Goal: Information Seeking & Learning: Compare options

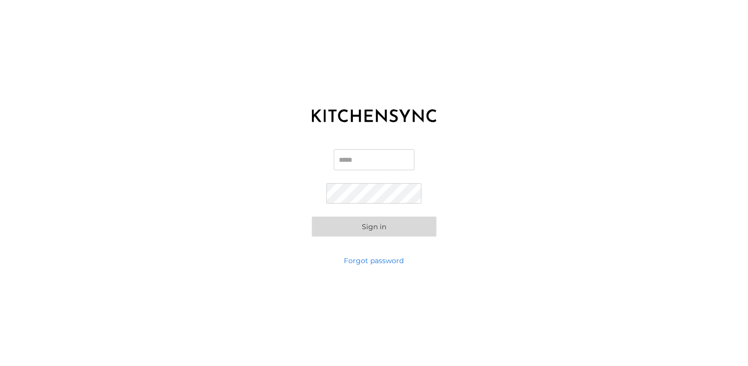
click at [380, 161] on input "Email" at bounding box center [374, 159] width 81 height 21
type input "**********"
click at [310, 191] on div "**********" at bounding box center [374, 193] width 748 height 125
click at [331, 234] on button "Sign in" at bounding box center [374, 226] width 125 height 20
click at [386, 230] on button "Sign in" at bounding box center [374, 226] width 125 height 20
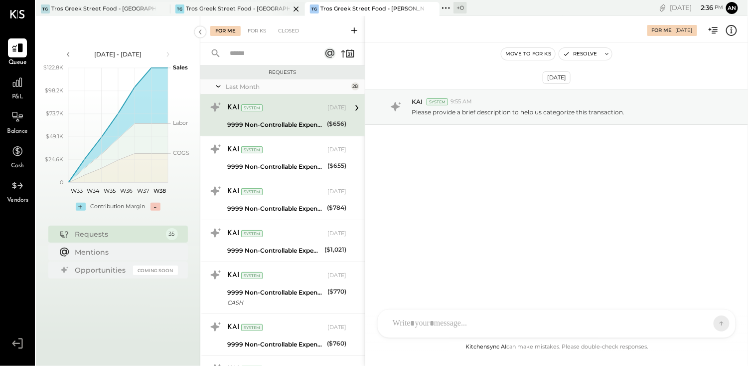
click at [234, 7] on div "Tros Greek Street Food - [GEOGRAPHIC_DATA]" at bounding box center [238, 9] width 104 height 8
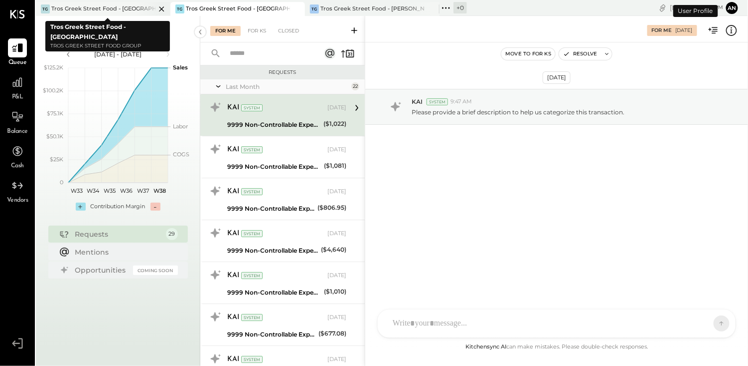
click at [94, 5] on div "Tros Greek Street Food - [GEOGRAPHIC_DATA]" at bounding box center [103, 9] width 104 height 8
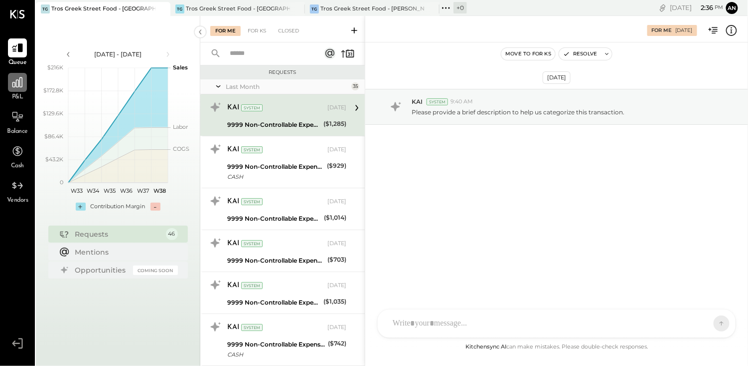
click at [14, 87] on icon at bounding box center [17, 82] width 13 height 13
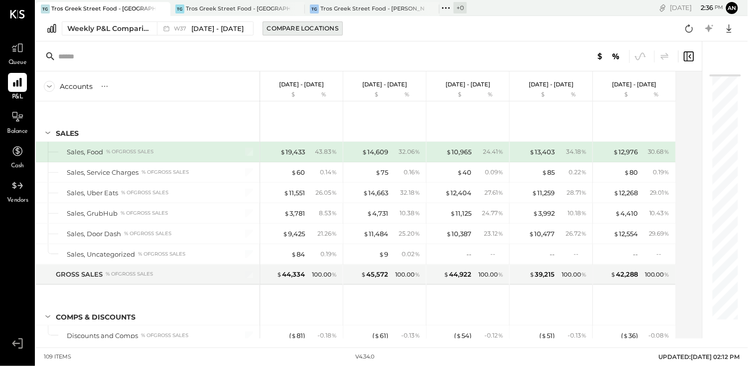
click at [304, 32] on div "Compare Locations" at bounding box center [302, 28] width 71 height 8
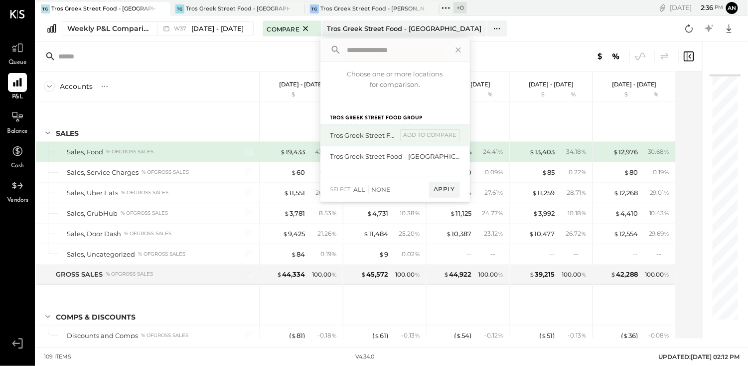
click at [354, 132] on div "Tros Greek Street Food - [PERSON_NAME]" at bounding box center [364, 135] width 67 height 9
click at [0, 0] on div "add to compare" at bounding box center [0, 0] width 0 height 0
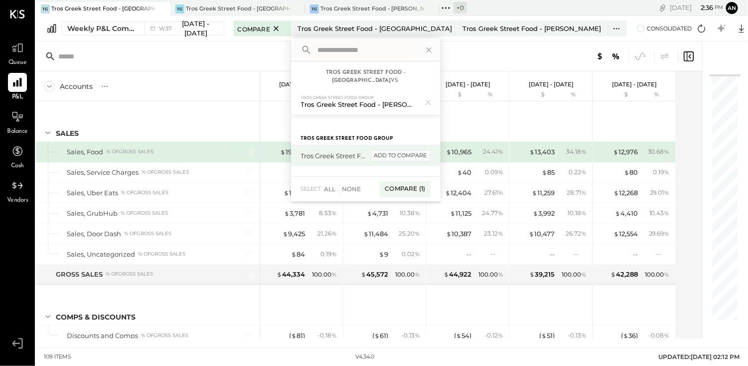
click at [422, 150] on div "add to compare" at bounding box center [401, 156] width 60 height 12
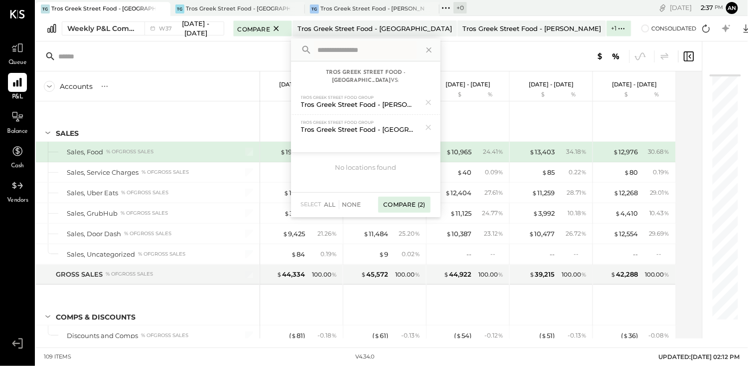
click at [430, 196] on div "Compare (2)" at bounding box center [404, 204] width 52 height 16
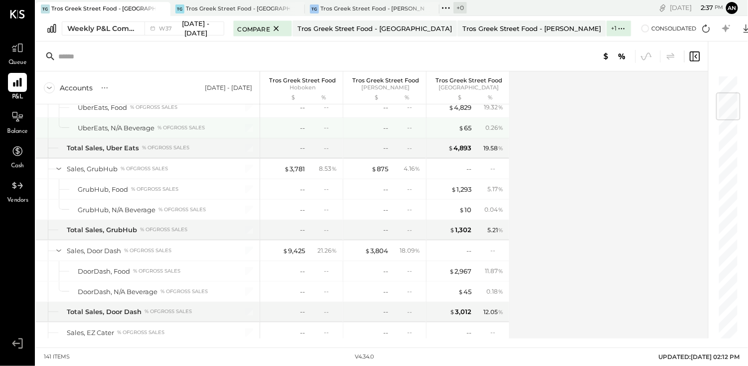
scroll to position [199, 0]
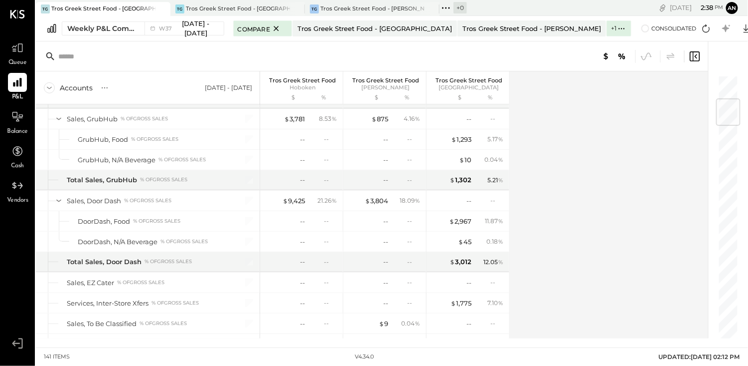
click at [23, 195] on div "Vendors" at bounding box center [17, 190] width 21 height 29
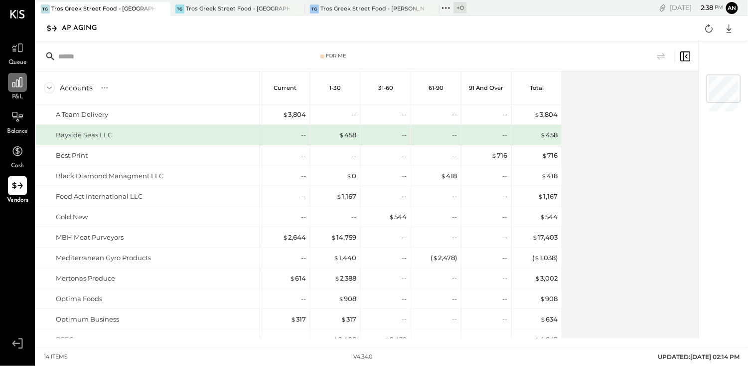
click at [23, 90] on div at bounding box center [17, 82] width 19 height 19
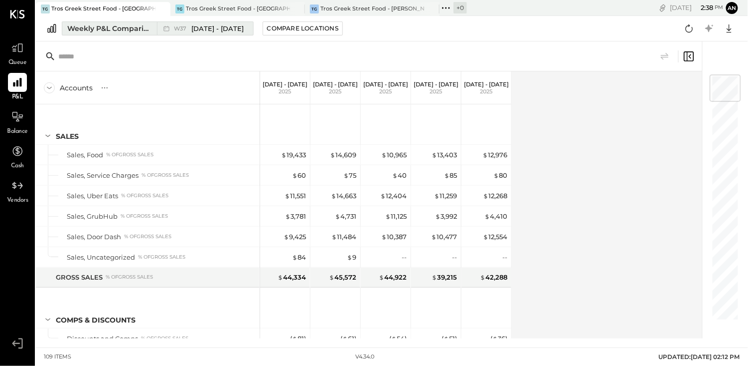
click at [135, 28] on div "Weekly P&L Comparison" at bounding box center [109, 28] width 84 height 10
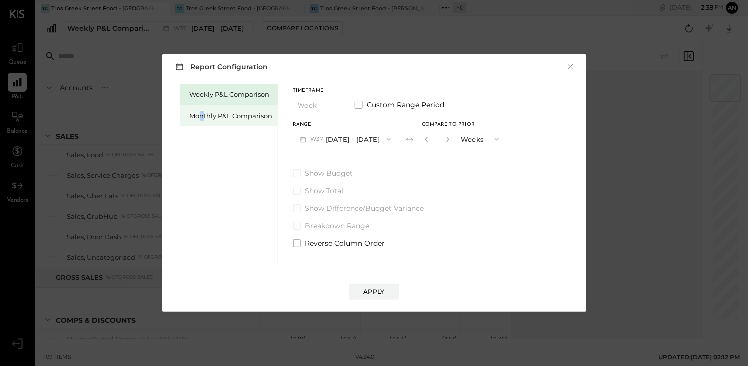
click at [202, 113] on div "Monthly P&L Comparison" at bounding box center [231, 115] width 83 height 9
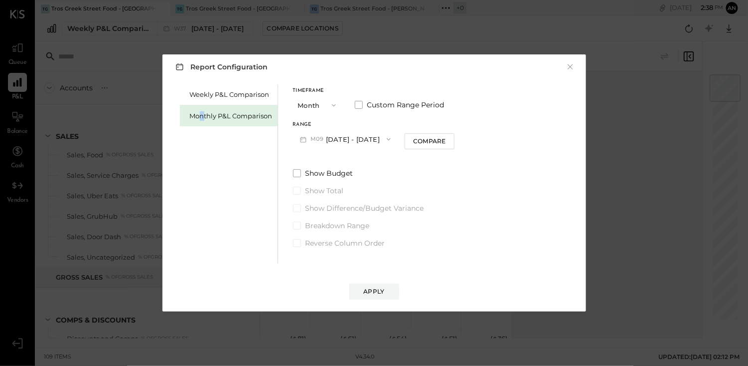
click at [335, 104] on icon "button" at bounding box center [334, 105] width 4 height 2
click at [335, 104] on div "Month" at bounding box center [318, 105] width 49 height 18
click at [341, 132] on button "M09 [DATE] - [DATE]" at bounding box center [345, 139] width 105 height 18
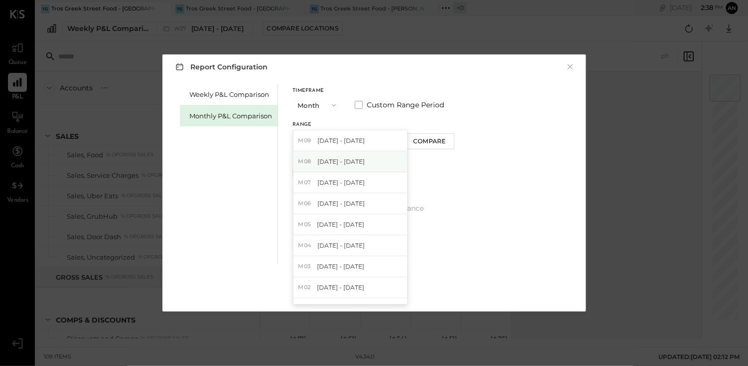
click at [341, 159] on span "[DATE] - [DATE]" at bounding box center [341, 161] width 47 height 8
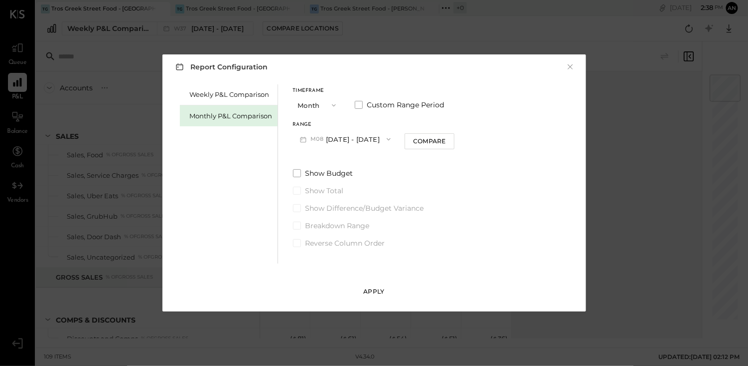
click at [393, 288] on button "Apply" at bounding box center [375, 291] width 50 height 16
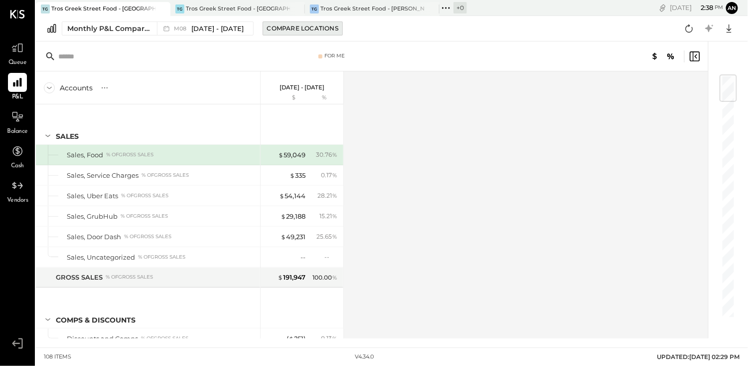
click at [271, 26] on div "Compare Locations" at bounding box center [302, 28] width 71 height 8
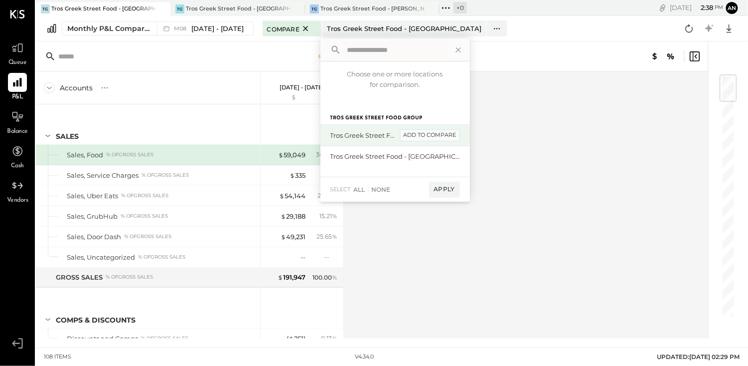
click at [430, 133] on div "add to compare" at bounding box center [430, 135] width 60 height 12
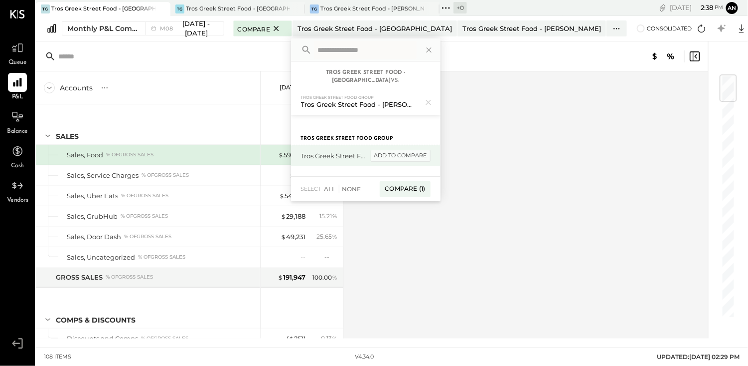
click at [431, 150] on div "add to compare" at bounding box center [401, 156] width 60 height 12
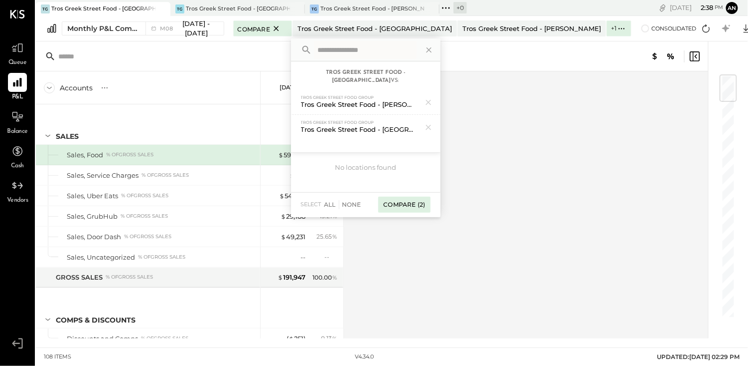
click at [430, 196] on div "Compare (2)" at bounding box center [404, 204] width 52 height 16
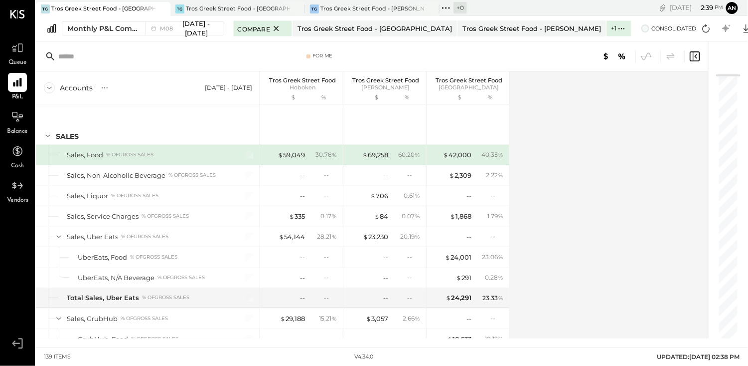
click at [642, 26] on span at bounding box center [646, 28] width 8 height 8
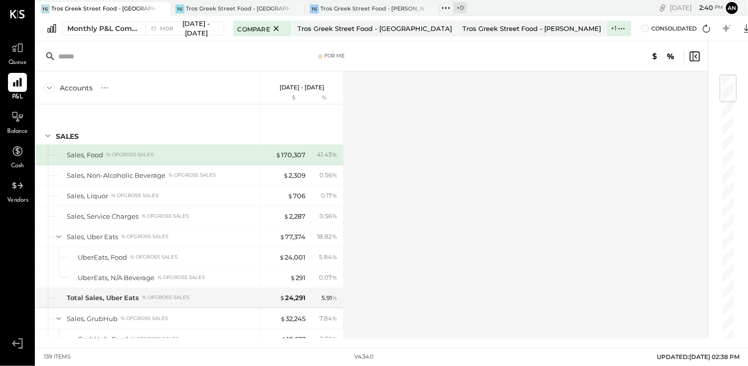
click at [670, 53] on icon at bounding box center [671, 56] width 12 height 12
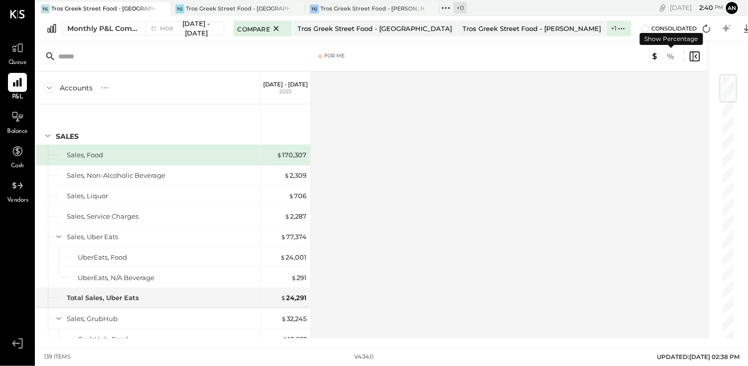
click at [670, 53] on icon at bounding box center [671, 56] width 12 height 12
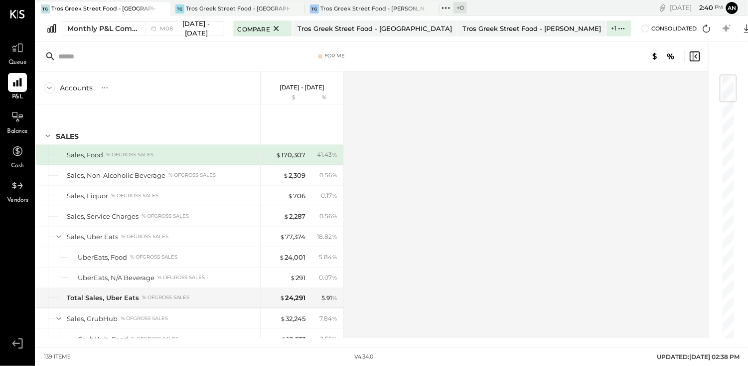
click at [696, 56] on icon at bounding box center [696, 56] width 2 height 4
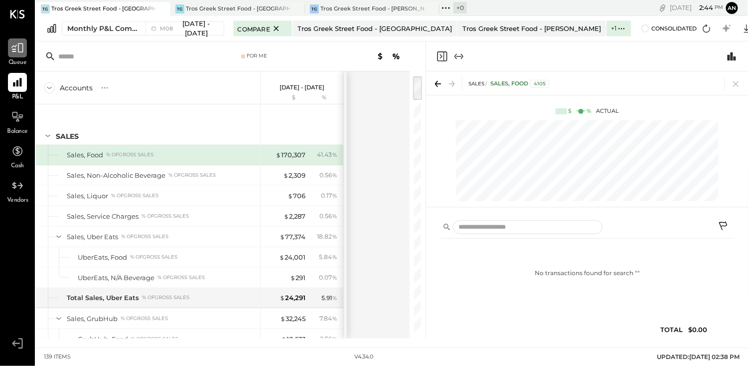
click at [24, 48] on div at bounding box center [17, 47] width 19 height 19
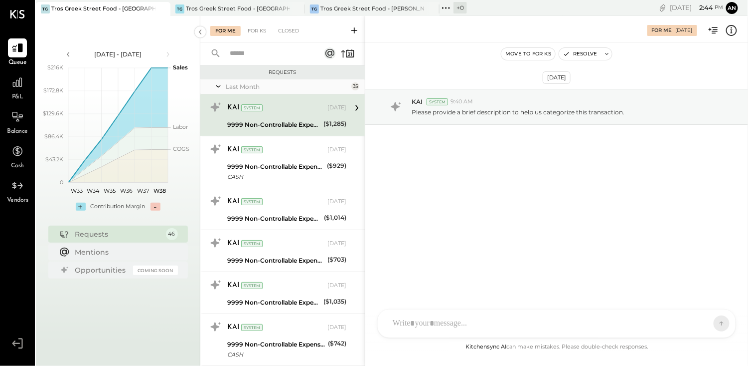
click at [339, 109] on div "[DATE]" at bounding box center [337, 108] width 19 height 8
click at [354, 107] on icon at bounding box center [357, 107] width 13 height 13
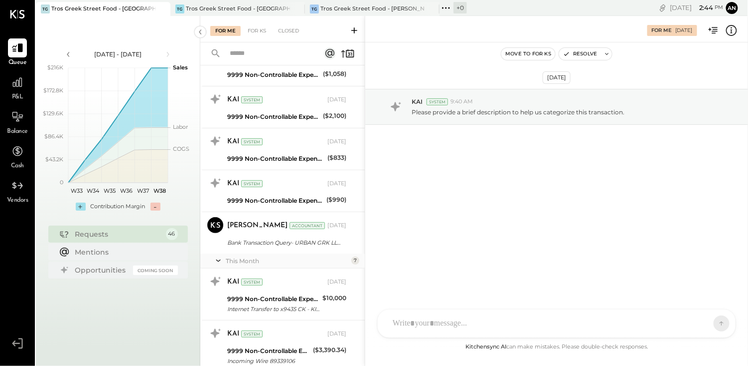
scroll to position [1446, 0]
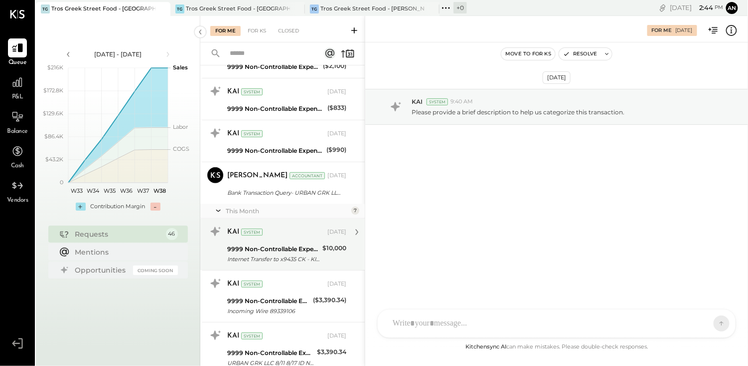
click at [273, 229] on div "KAI System" at bounding box center [276, 232] width 98 height 10
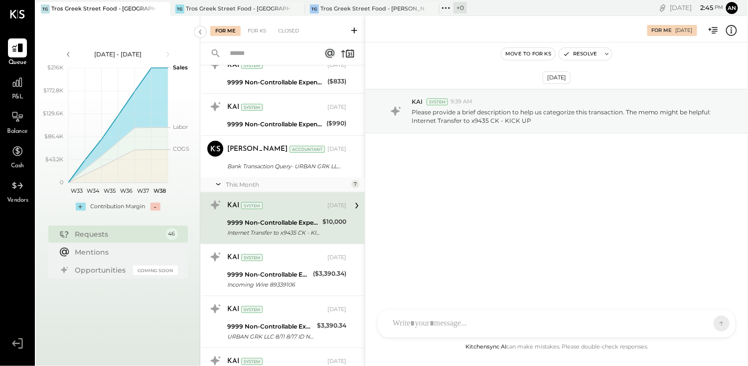
scroll to position [1496, 0]
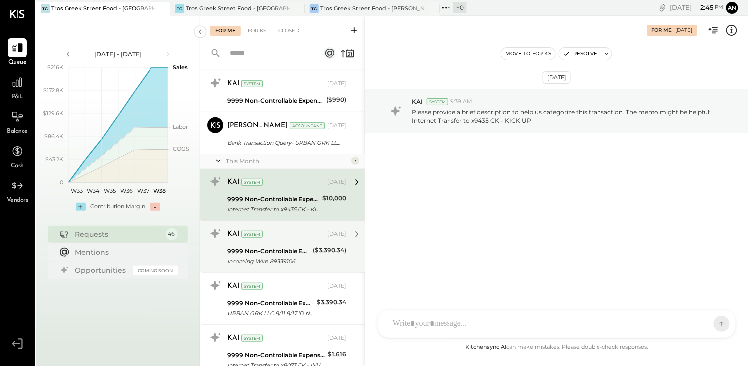
click at [273, 246] on div "9999 Non-Controllable Expenses:Other Income and Expenses:To Be Classified P&L" at bounding box center [268, 251] width 83 height 10
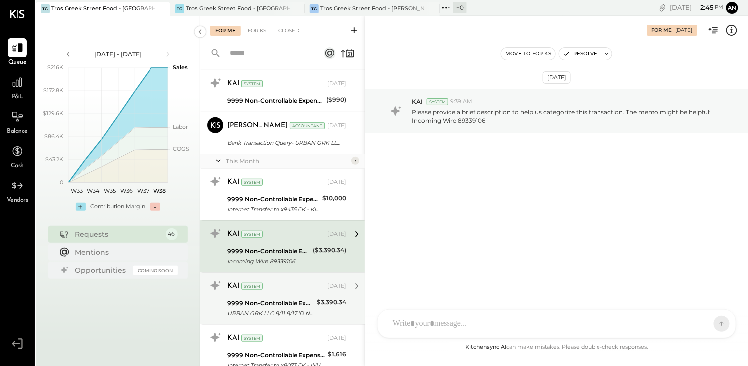
click at [270, 291] on div "KAI System [DATE] 9999 Non-Controllable Expenses:Other Income and Expenses:To B…" at bounding box center [286, 297] width 119 height 41
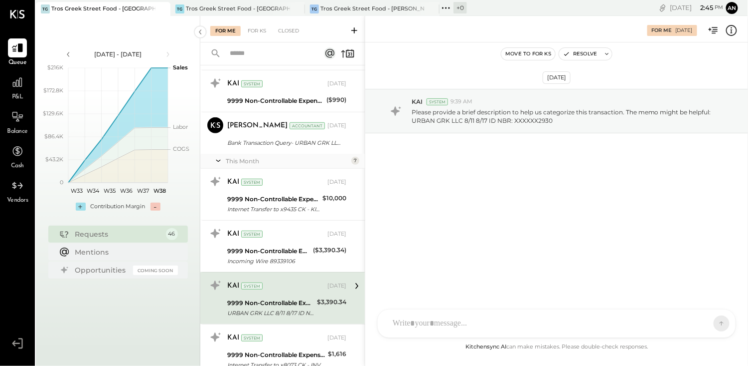
scroll to position [1546, 0]
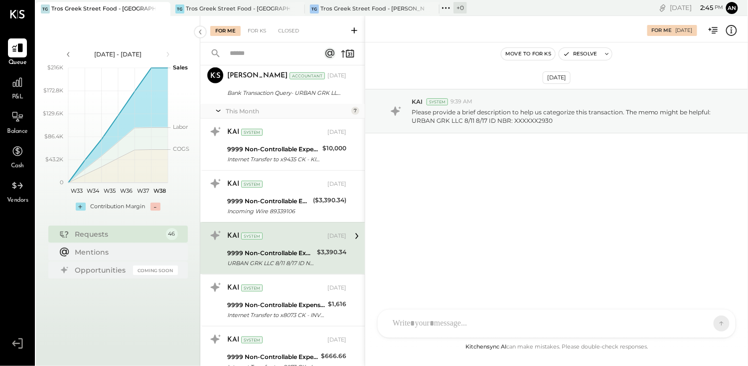
click at [270, 284] on div "KAI System" at bounding box center [276, 288] width 98 height 10
